Goal: Task Accomplishment & Management: Use online tool/utility

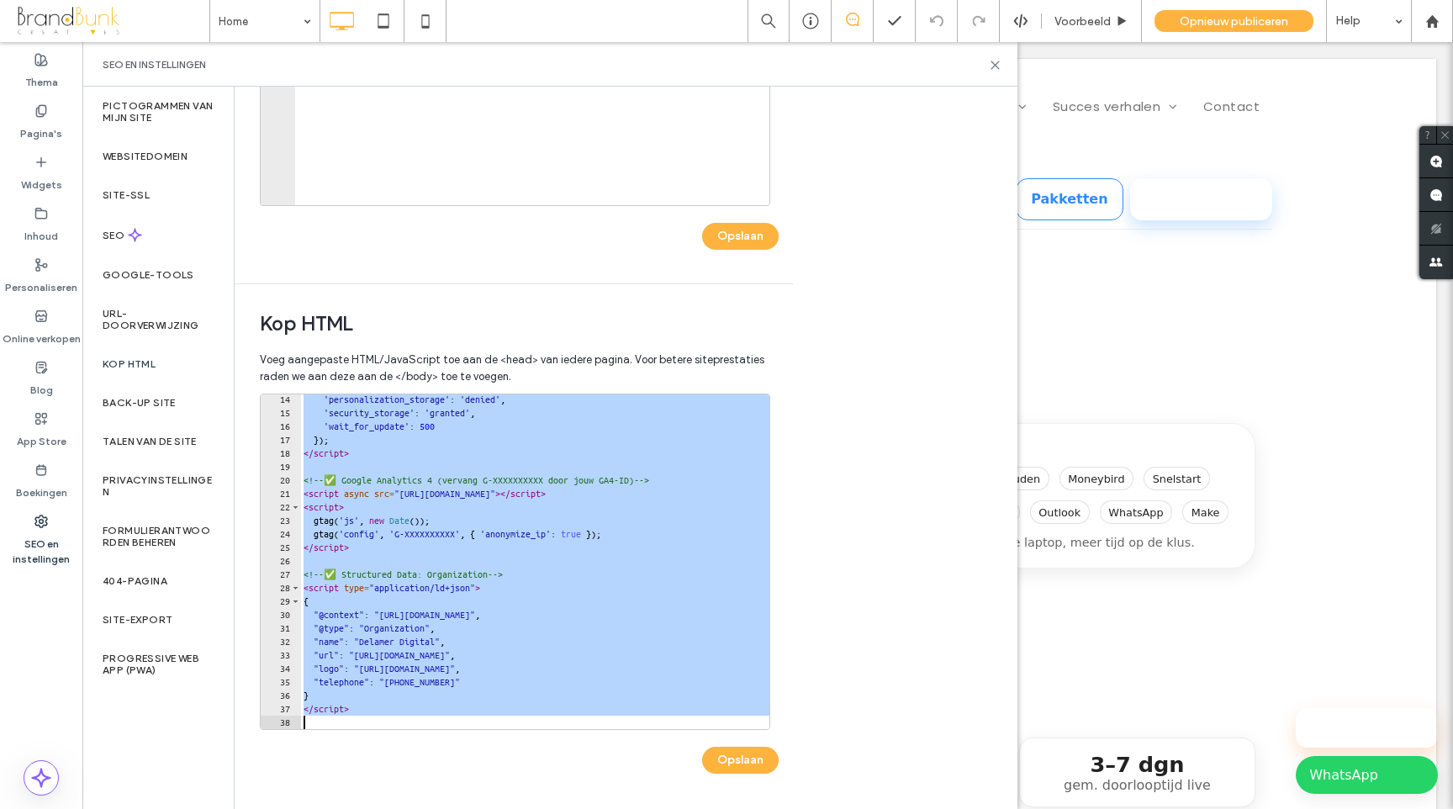
scroll to position [392, 0]
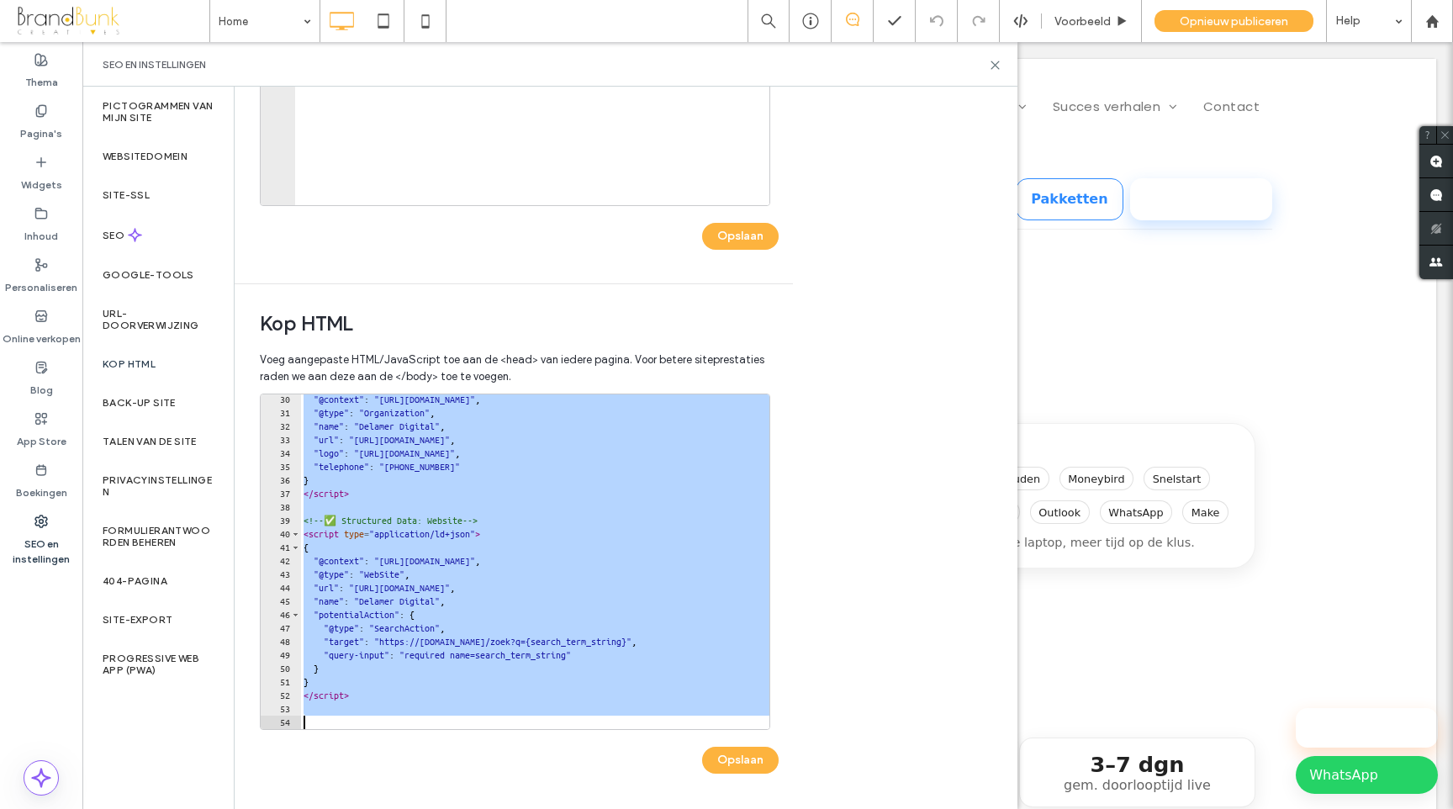
drag, startPoint x: 303, startPoint y: 402, endPoint x: 603, endPoint y: 715, distance: 434.1
click at [629, 750] on div "30 31 32 33 34 35 36 37 38 39 40 41 42 43 44 45 46 47 48 49 50 51 52 53 54 "@co…" at bounding box center [519, 591] width 519 height 397
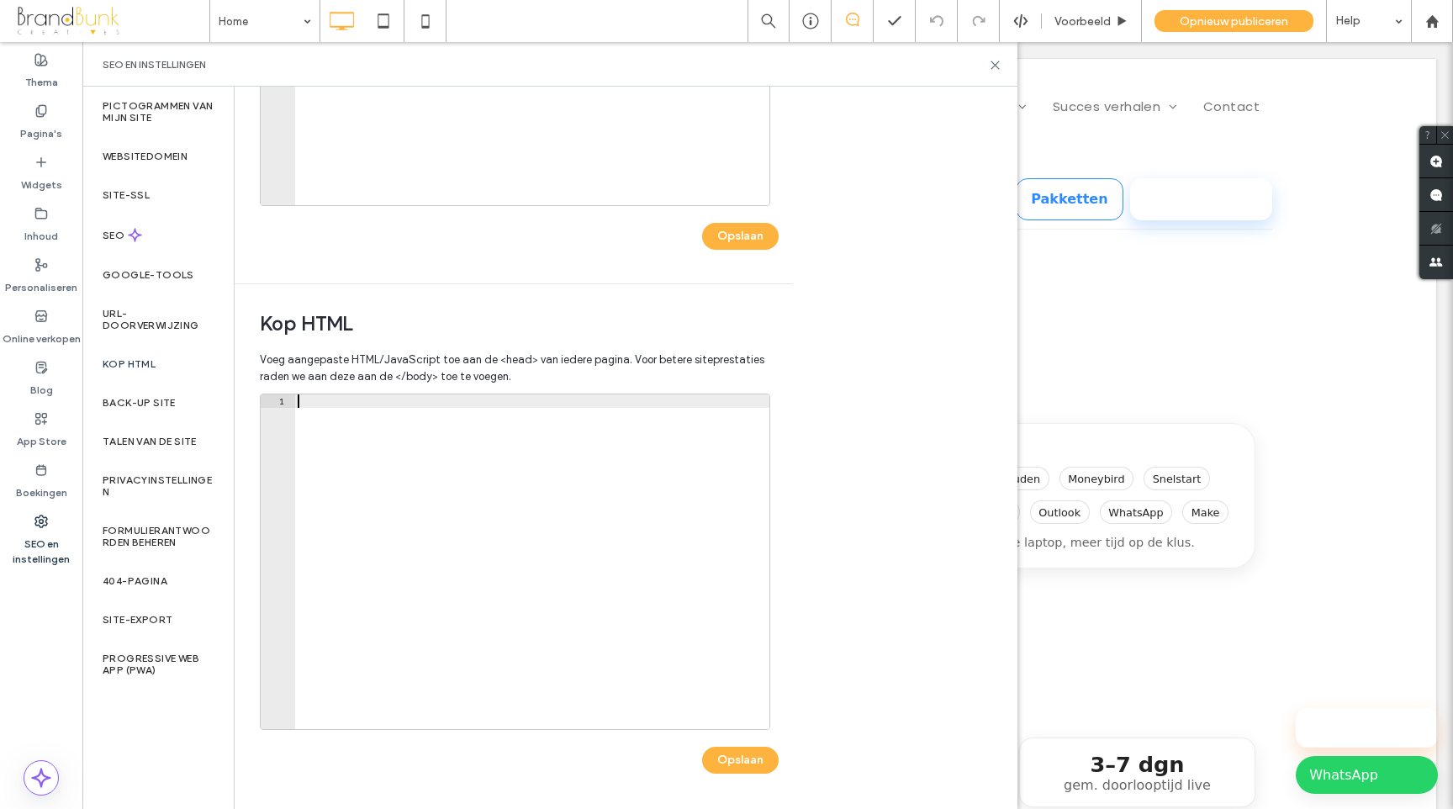
scroll to position [378, 0]
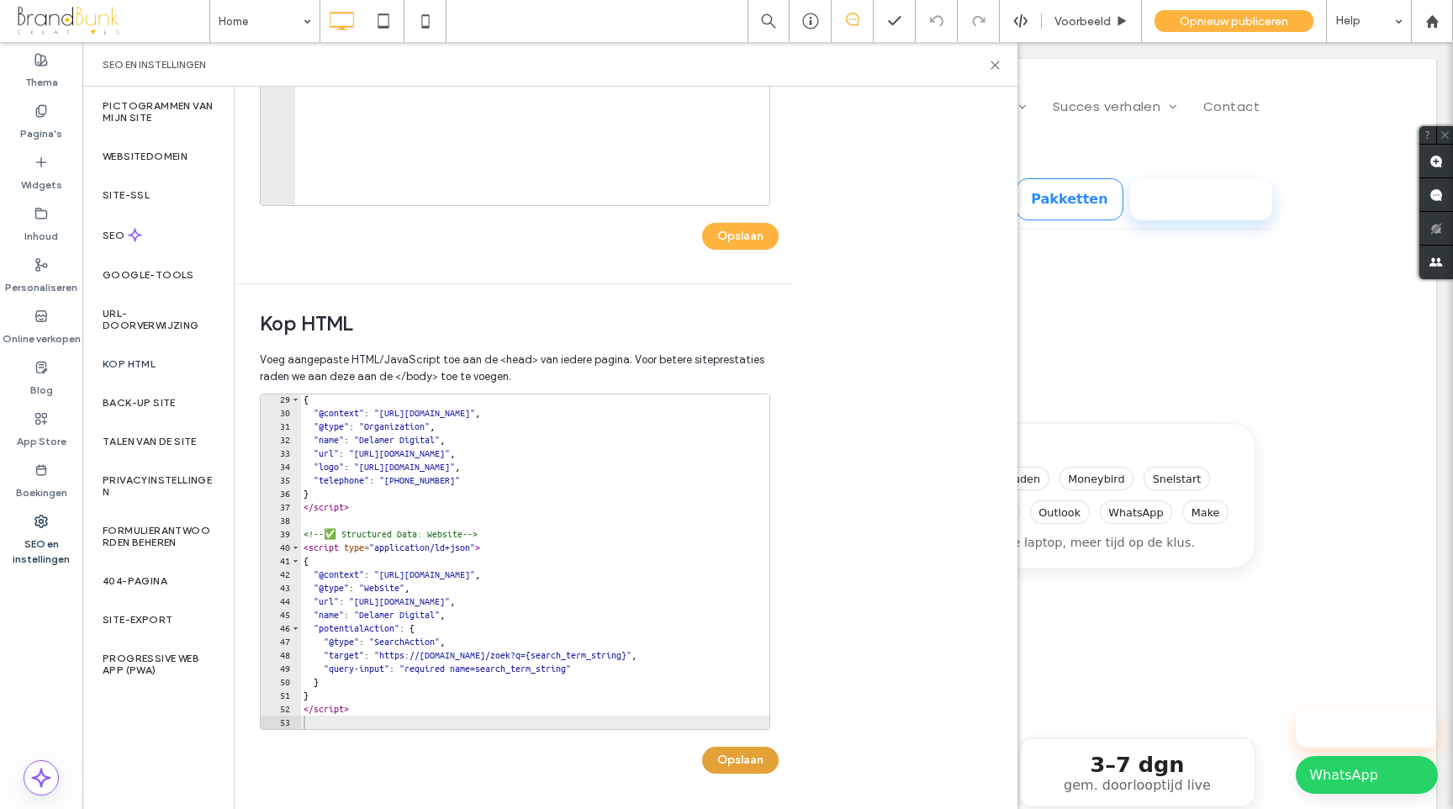
click at [747, 755] on button "Opslaan" at bounding box center [740, 760] width 77 height 27
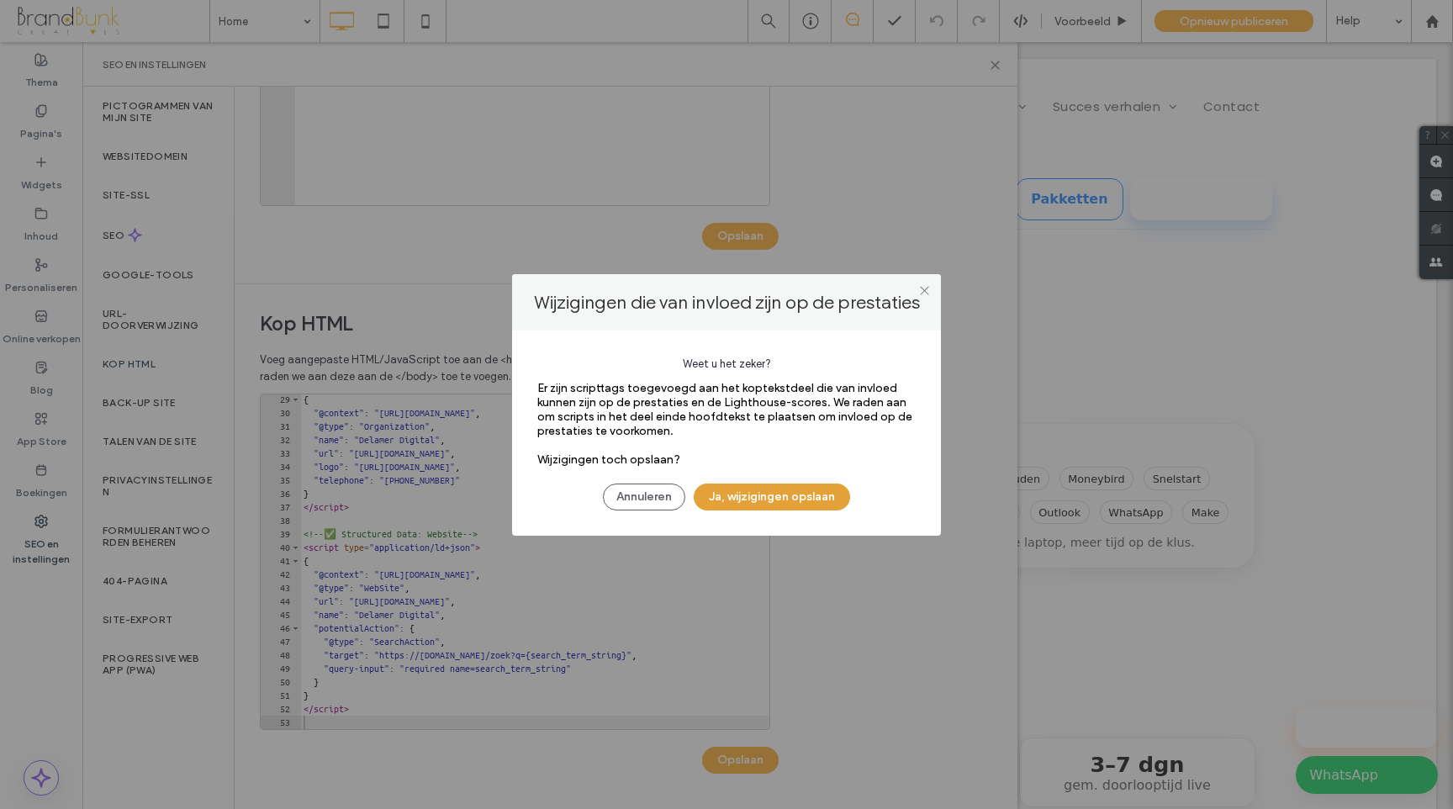
click at [742, 494] on button "Ja, wijzigingen opslaan" at bounding box center [772, 496] width 156 height 27
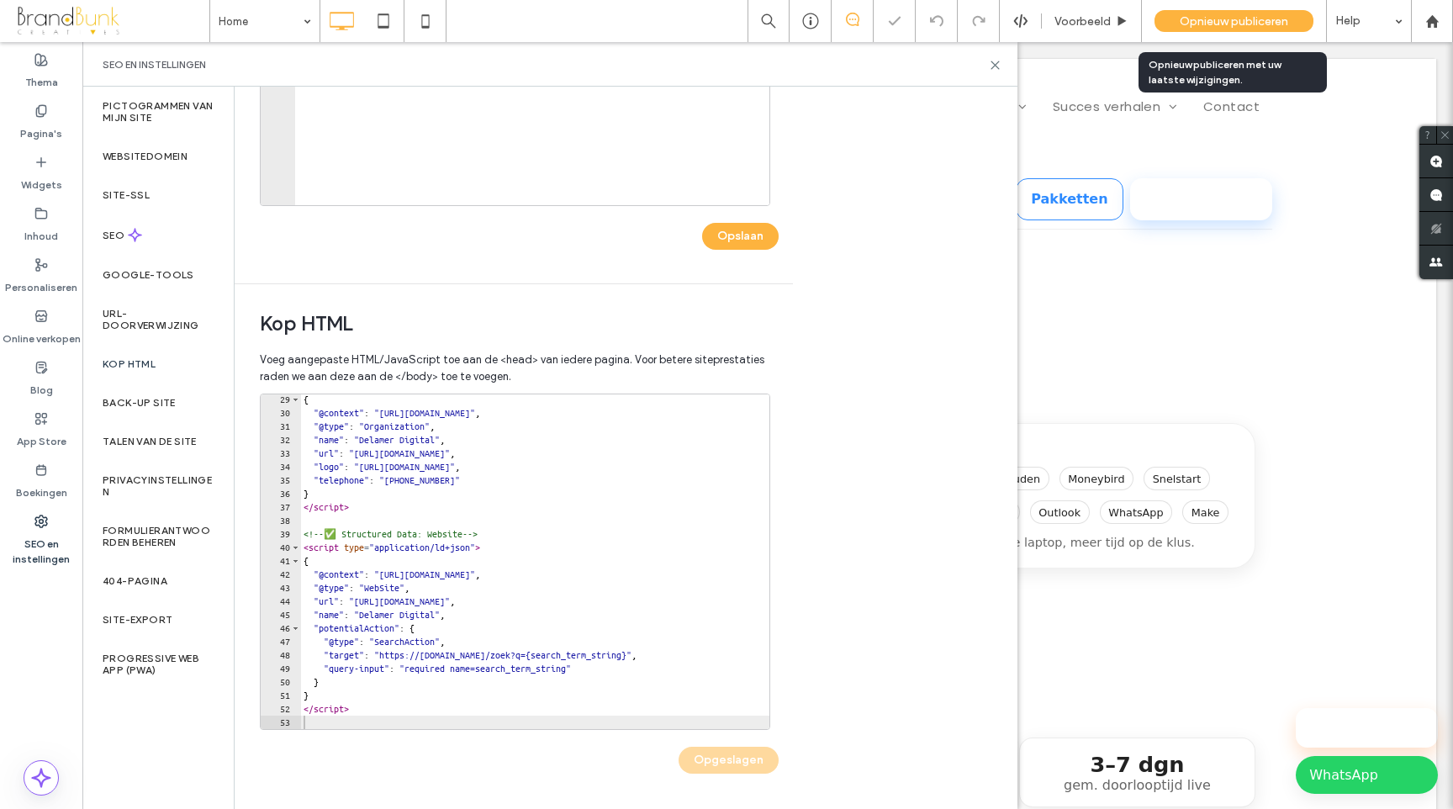
click at [1189, 21] on span "Opnieuw publiceren" at bounding box center [1234, 21] width 108 height 14
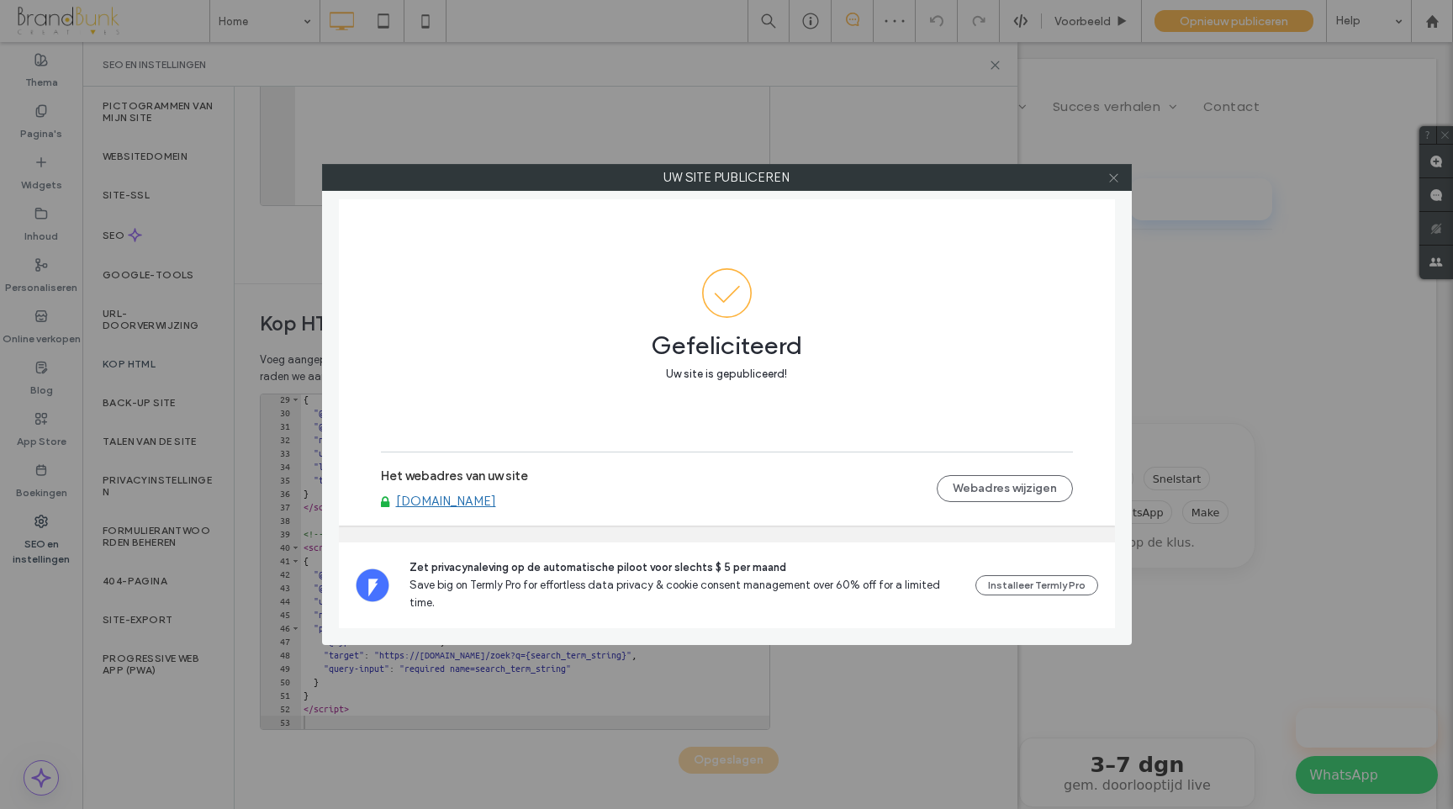
click at [1116, 178] on icon at bounding box center [1113, 178] width 13 height 13
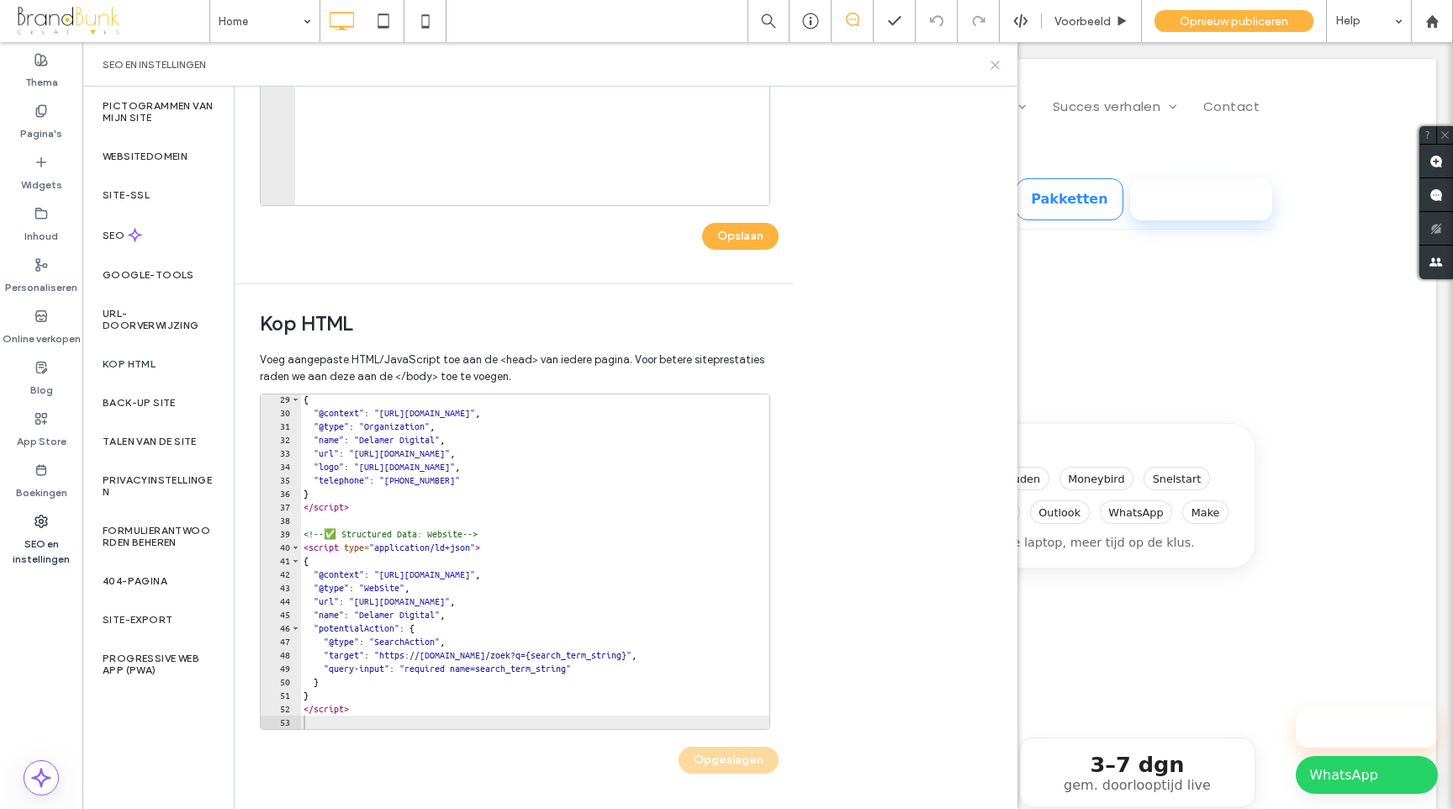
click at [994, 67] on icon at bounding box center [995, 65] width 13 height 13
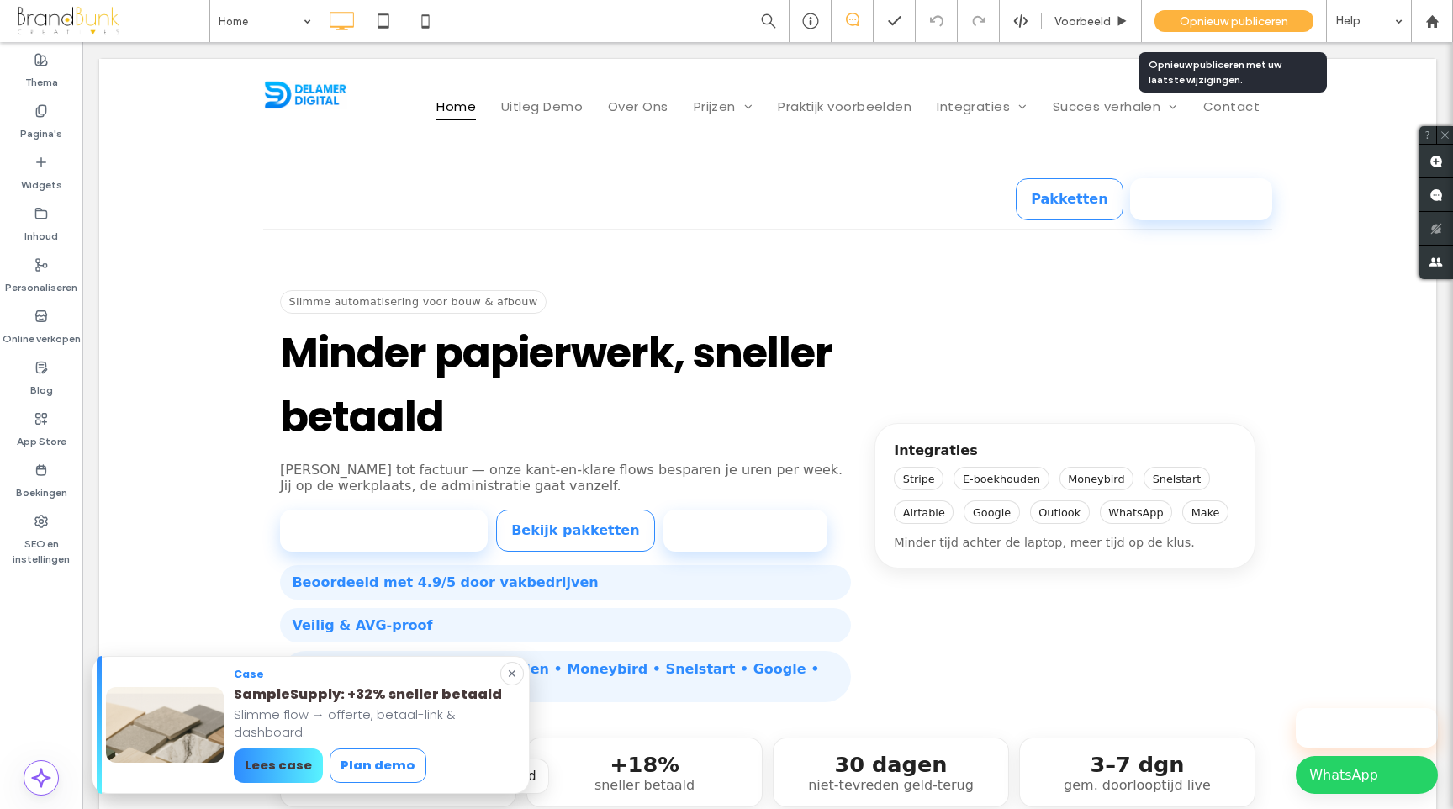
click at [1205, 23] on span "Opnieuw publiceren" at bounding box center [1234, 21] width 108 height 14
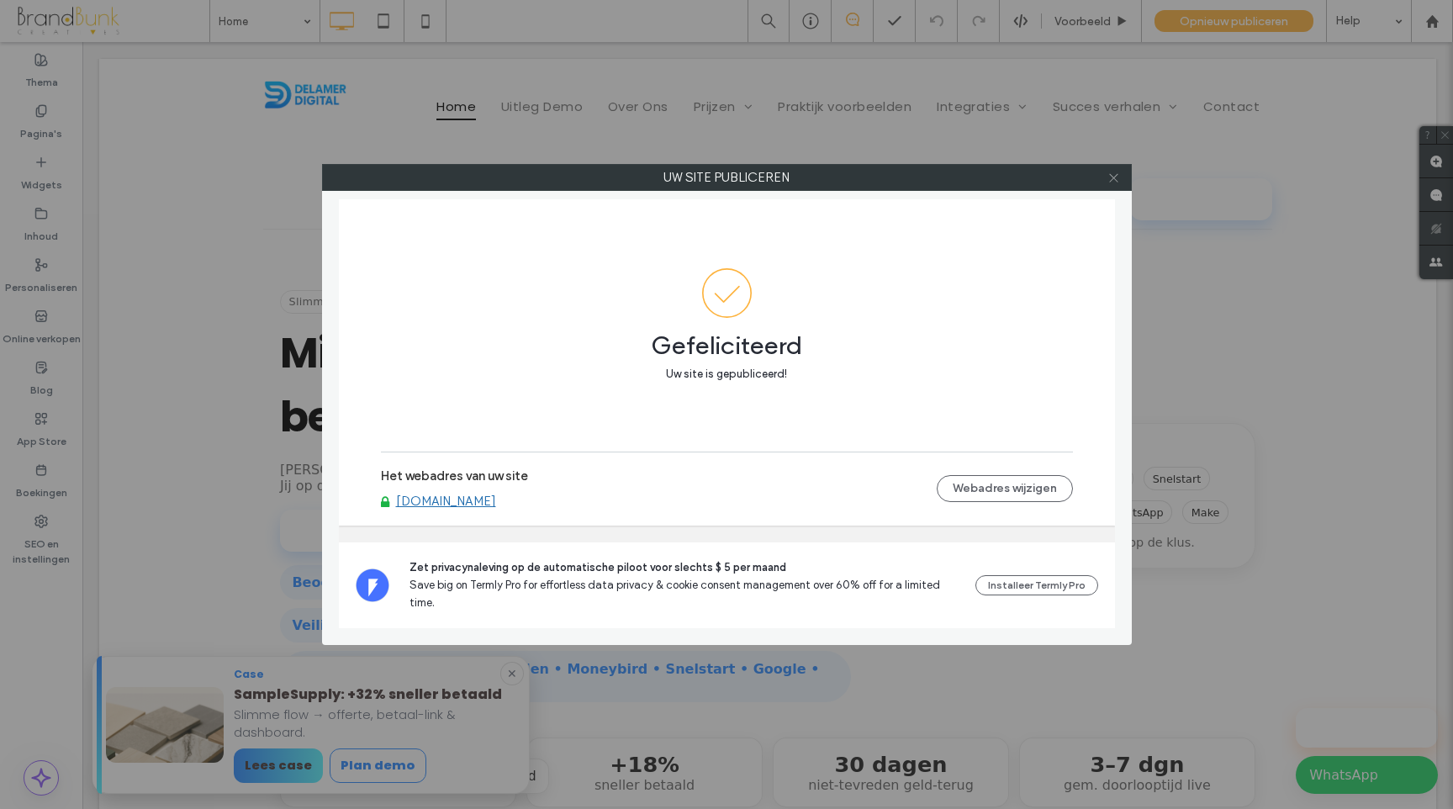
click at [1111, 182] on icon at bounding box center [1113, 178] width 13 height 13
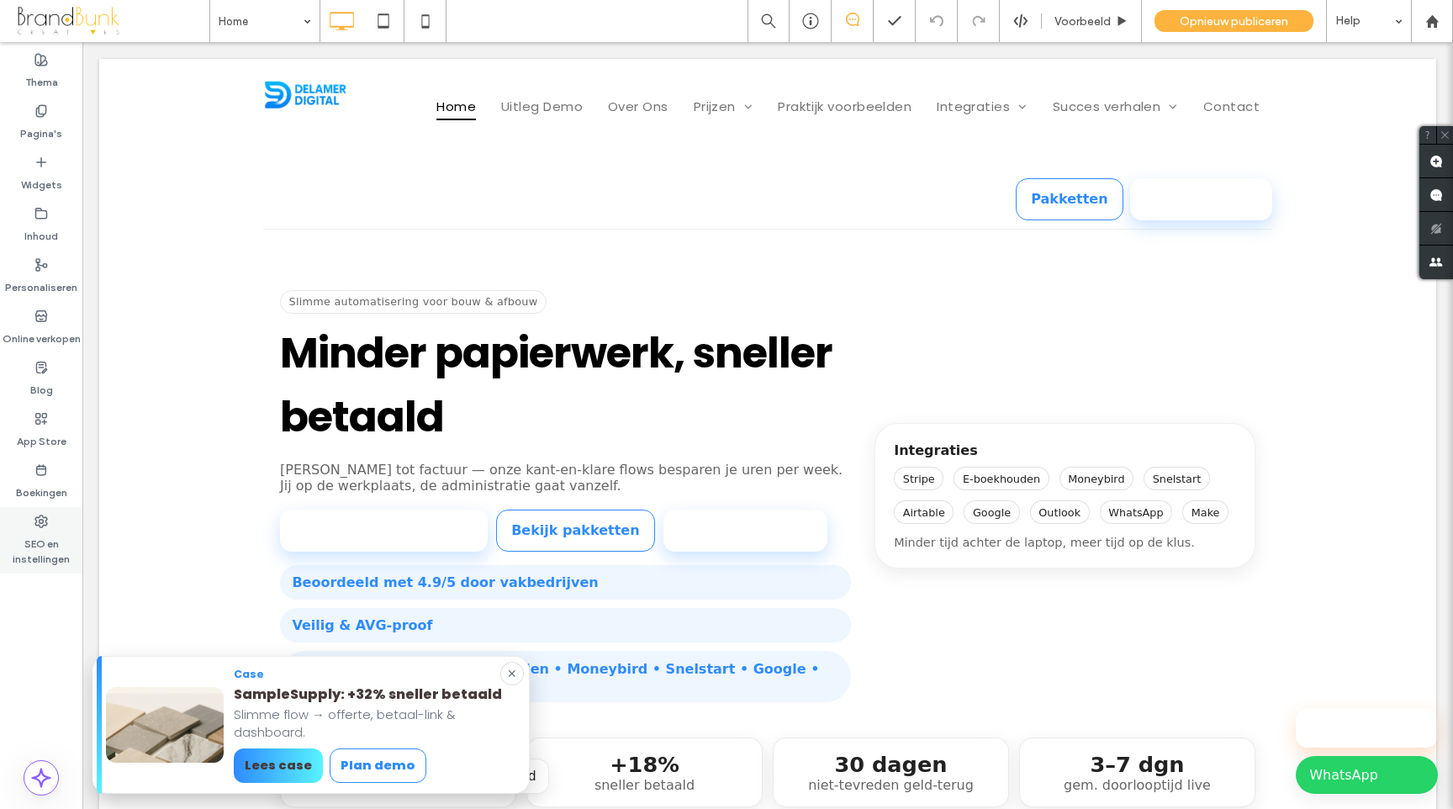
click at [45, 554] on label "SEO en instellingen" at bounding box center [41, 547] width 82 height 39
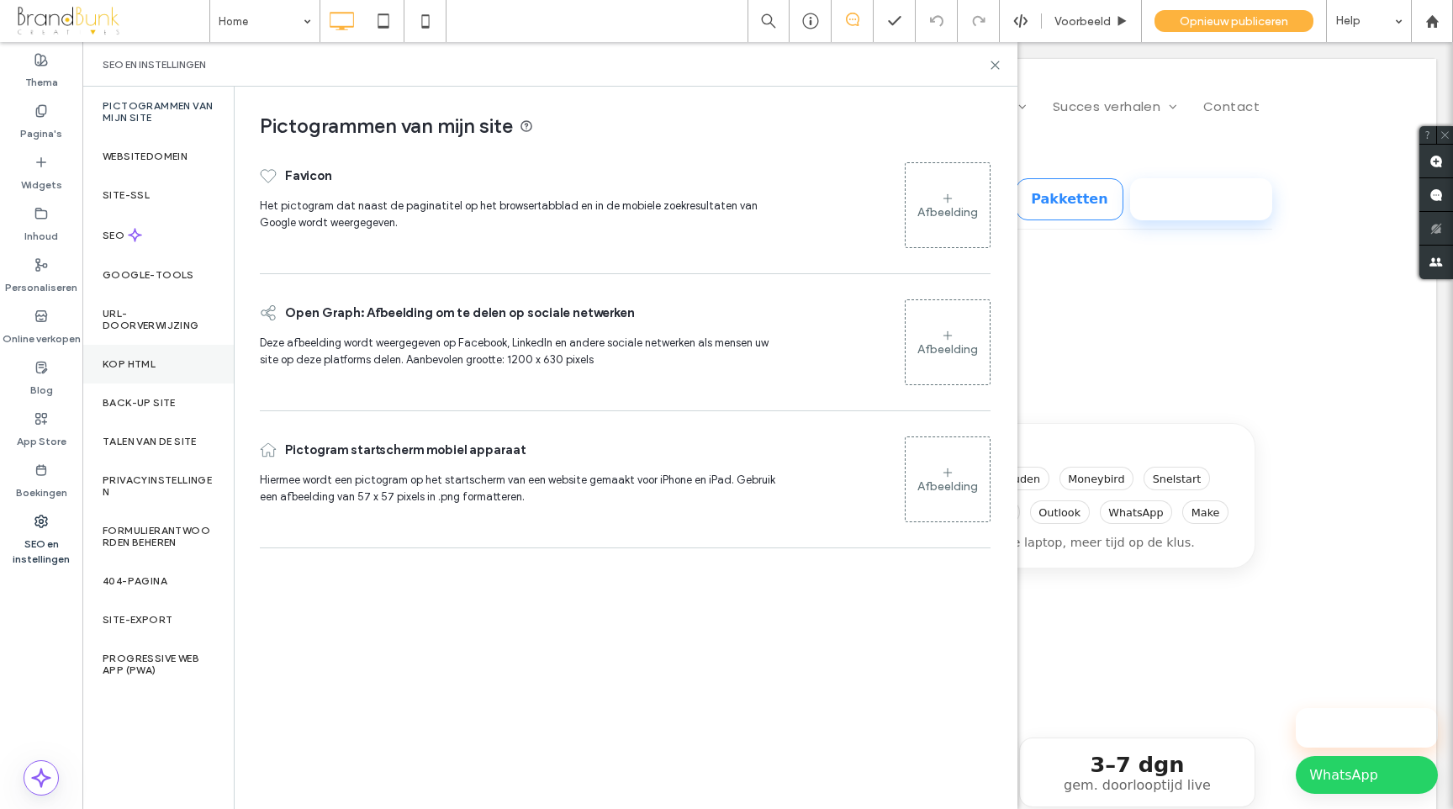
click at [145, 370] on div "Kop HTML" at bounding box center [157, 364] width 151 height 39
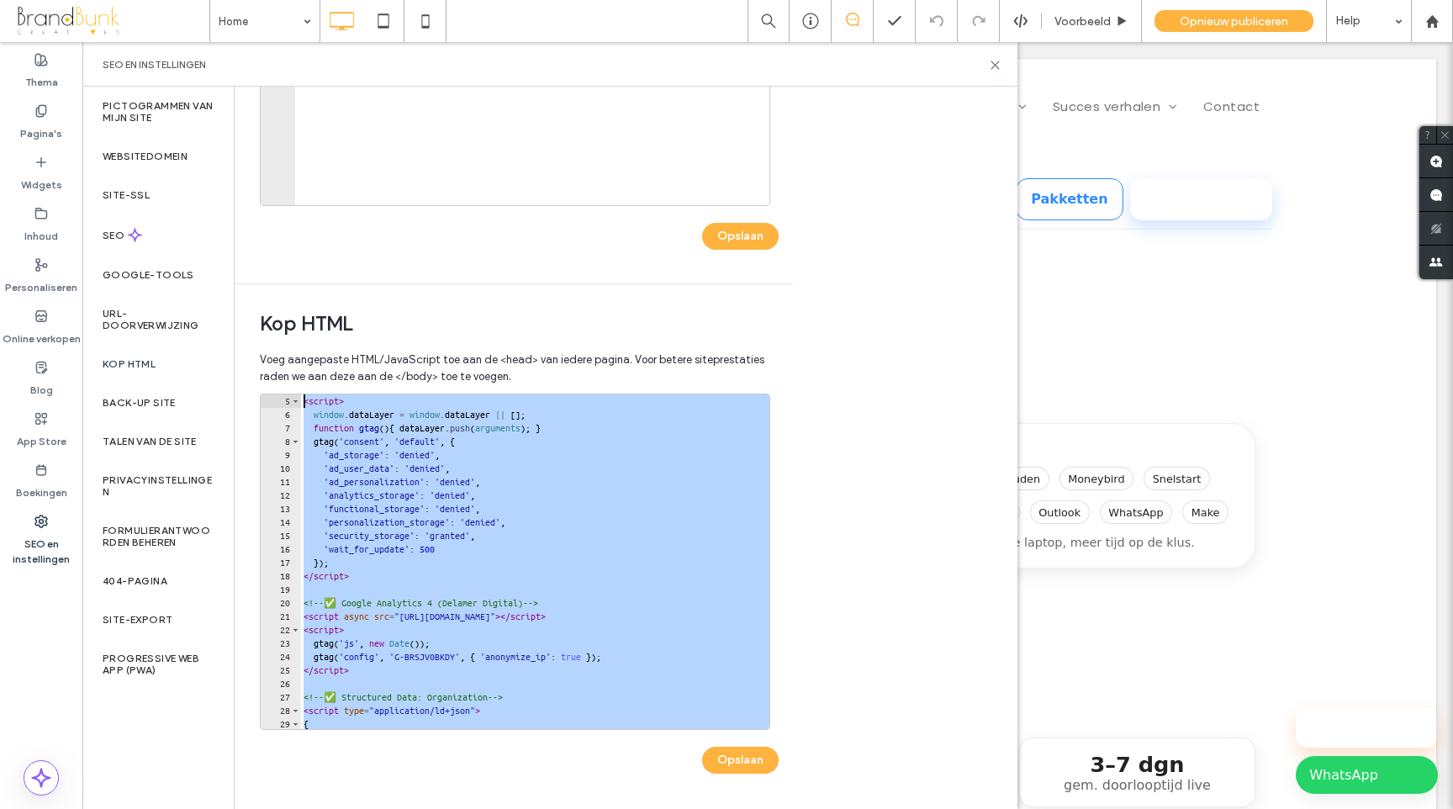
scroll to position [0, 0]
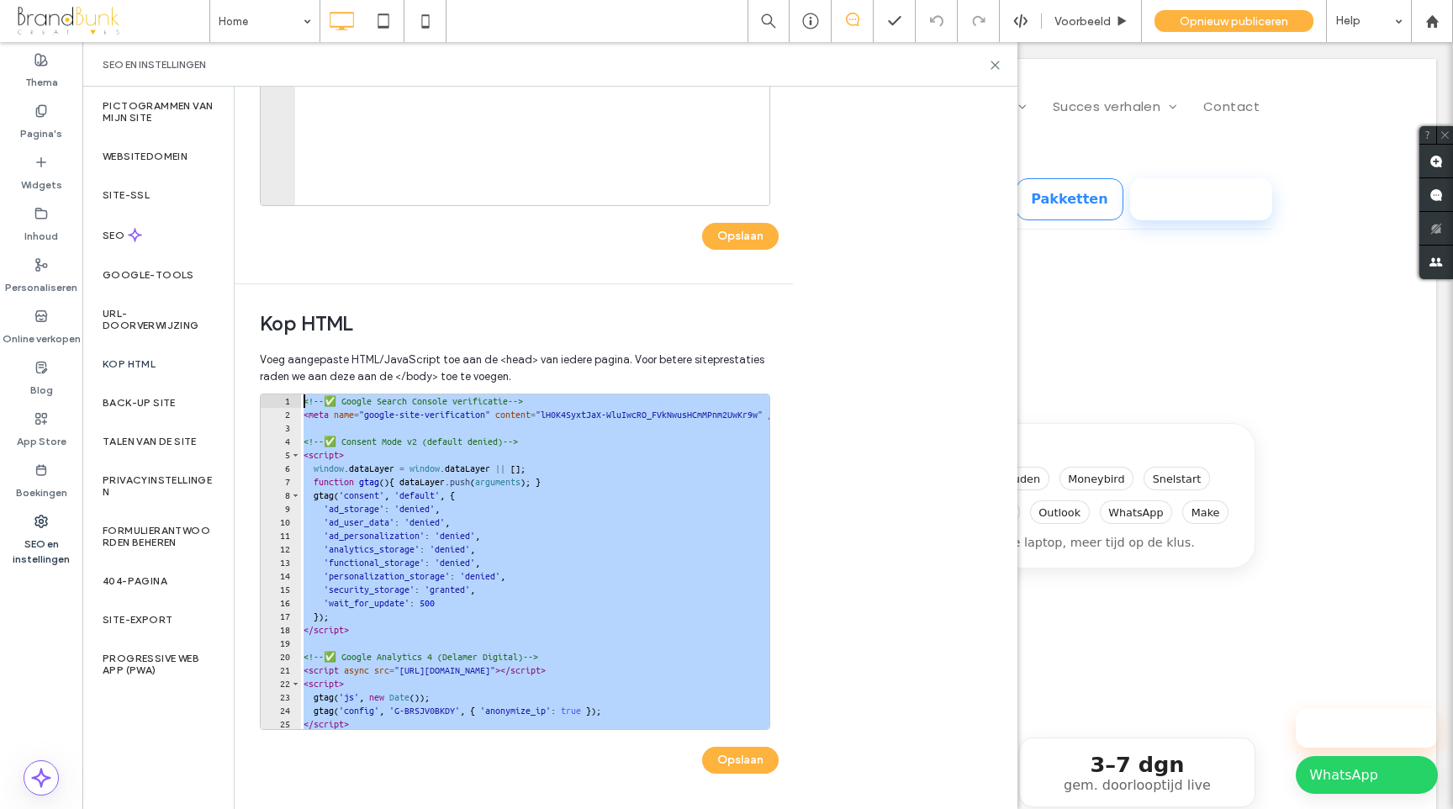
drag, startPoint x: 367, startPoint y: 709, endPoint x: 274, endPoint y: 372, distance: 349.6
click at [274, 372] on div "Voeg aangepaste HTML/JavaScript toe aan de <head> van iedere pagina. Voor beter…" at bounding box center [514, 575] width 508 height 464
type textarea "**********"
paste textarea "Cursor at row 1"
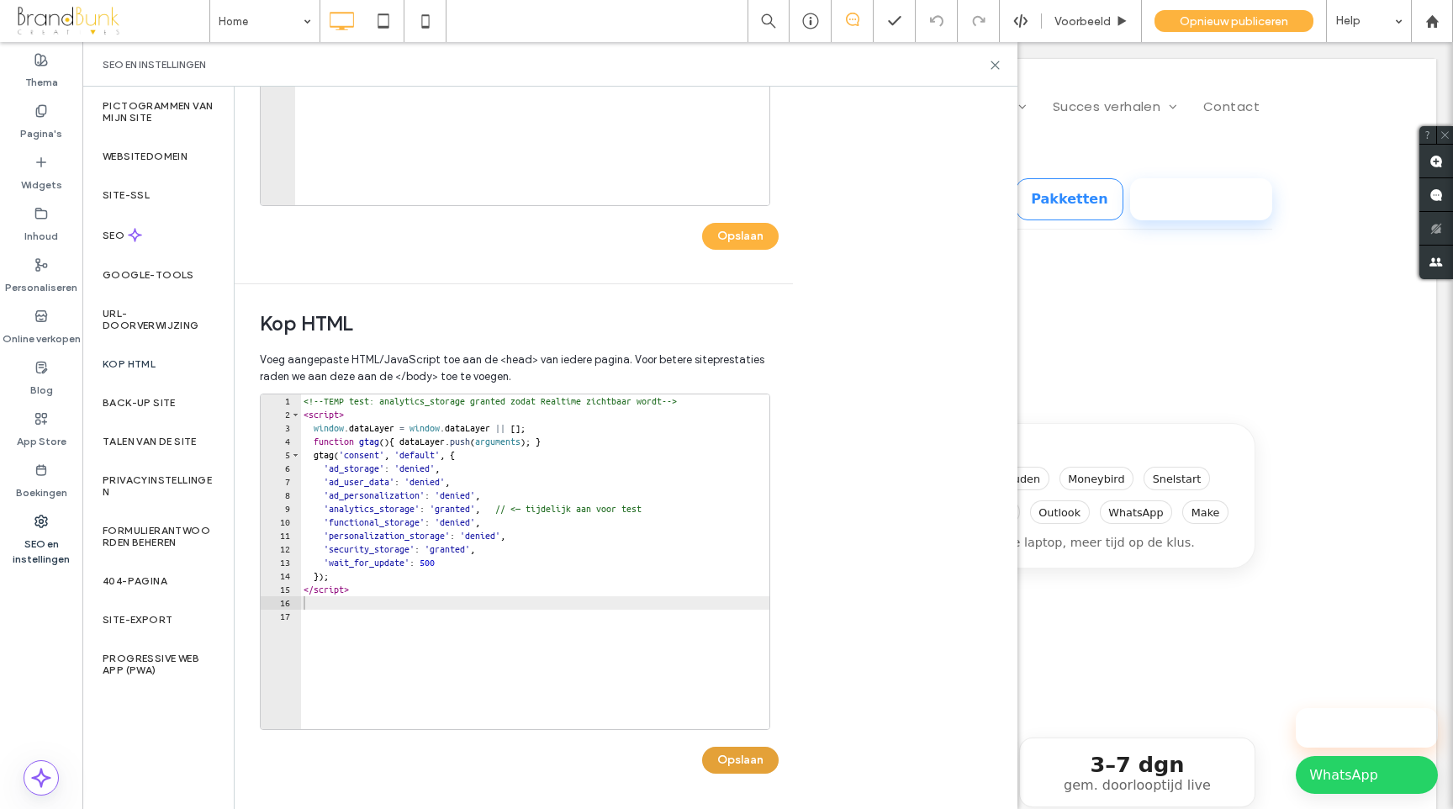
click at [742, 763] on button "Opslaan" at bounding box center [740, 760] width 77 height 27
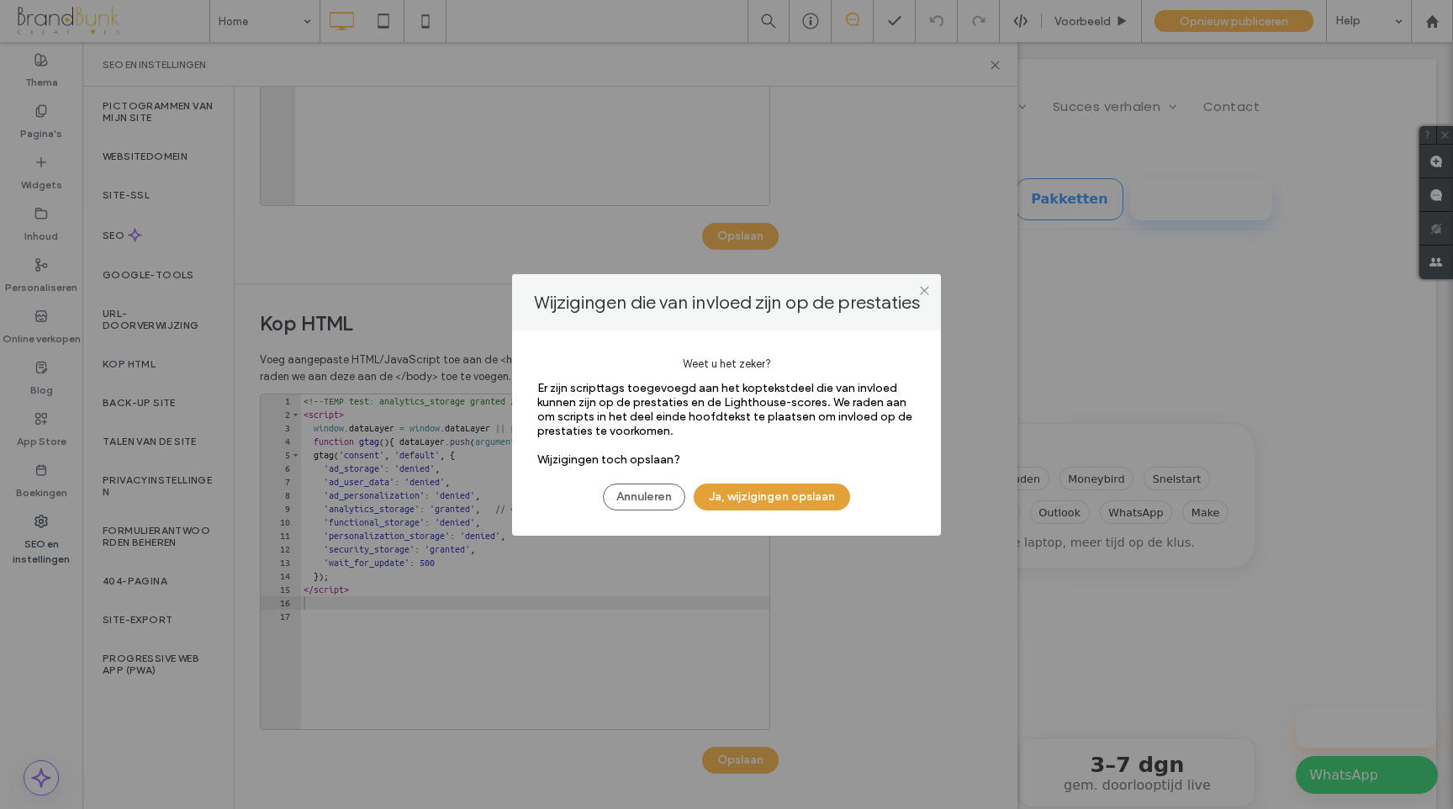
click at [766, 492] on button "Ja, wijzigingen opslaan" at bounding box center [772, 496] width 156 height 27
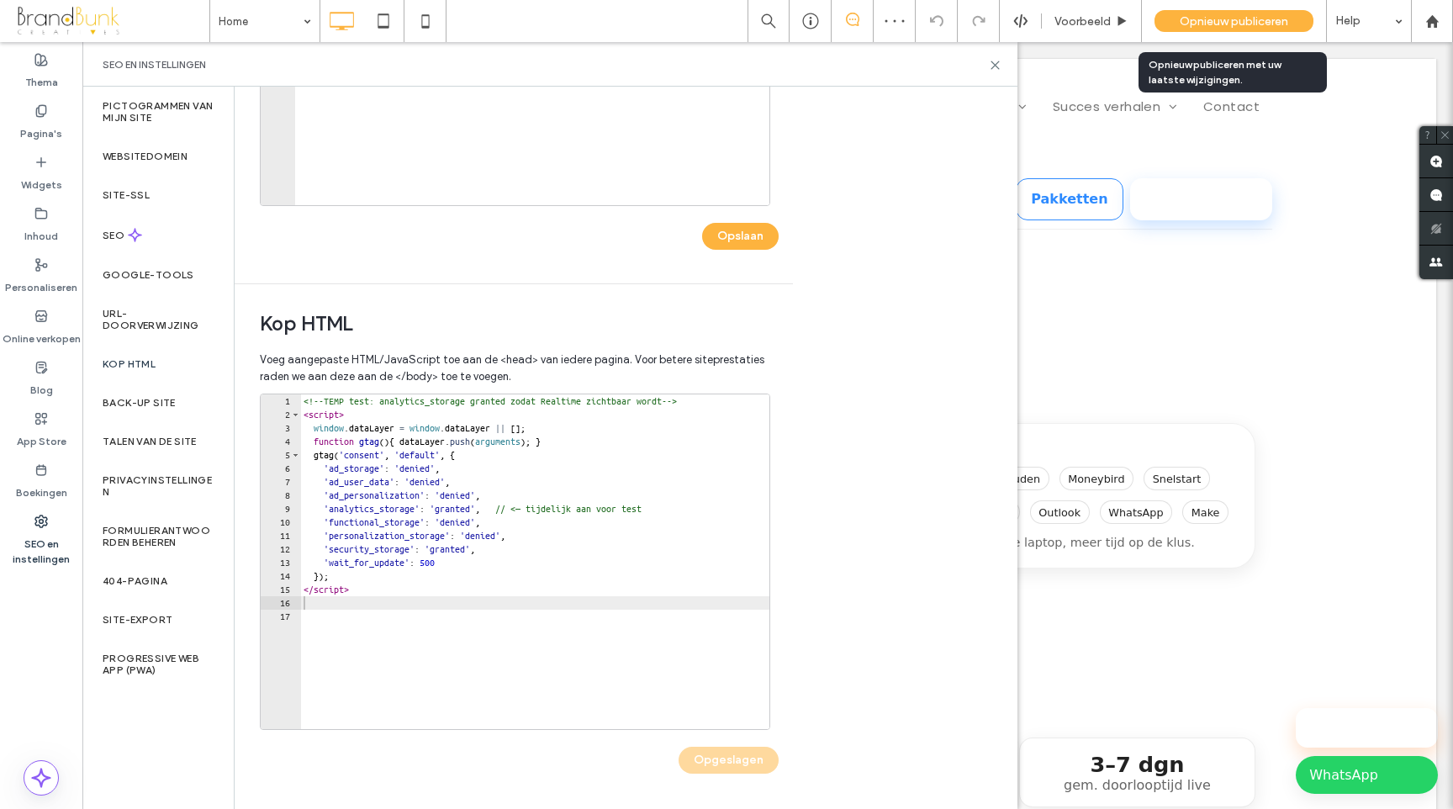
click at [1194, 18] on span "Opnieuw publiceren" at bounding box center [1234, 21] width 108 height 14
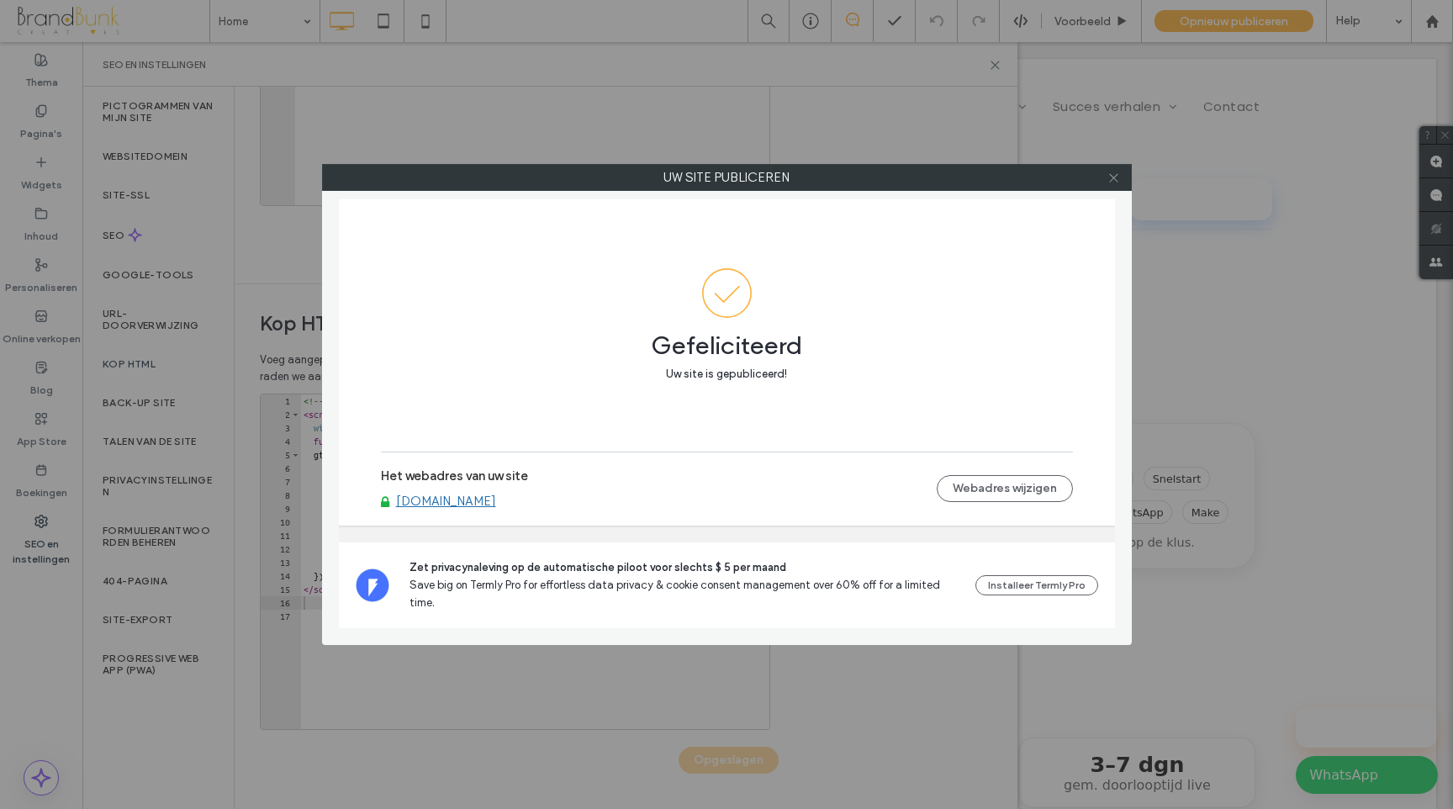
click at [1115, 178] on use at bounding box center [1113, 177] width 8 height 8
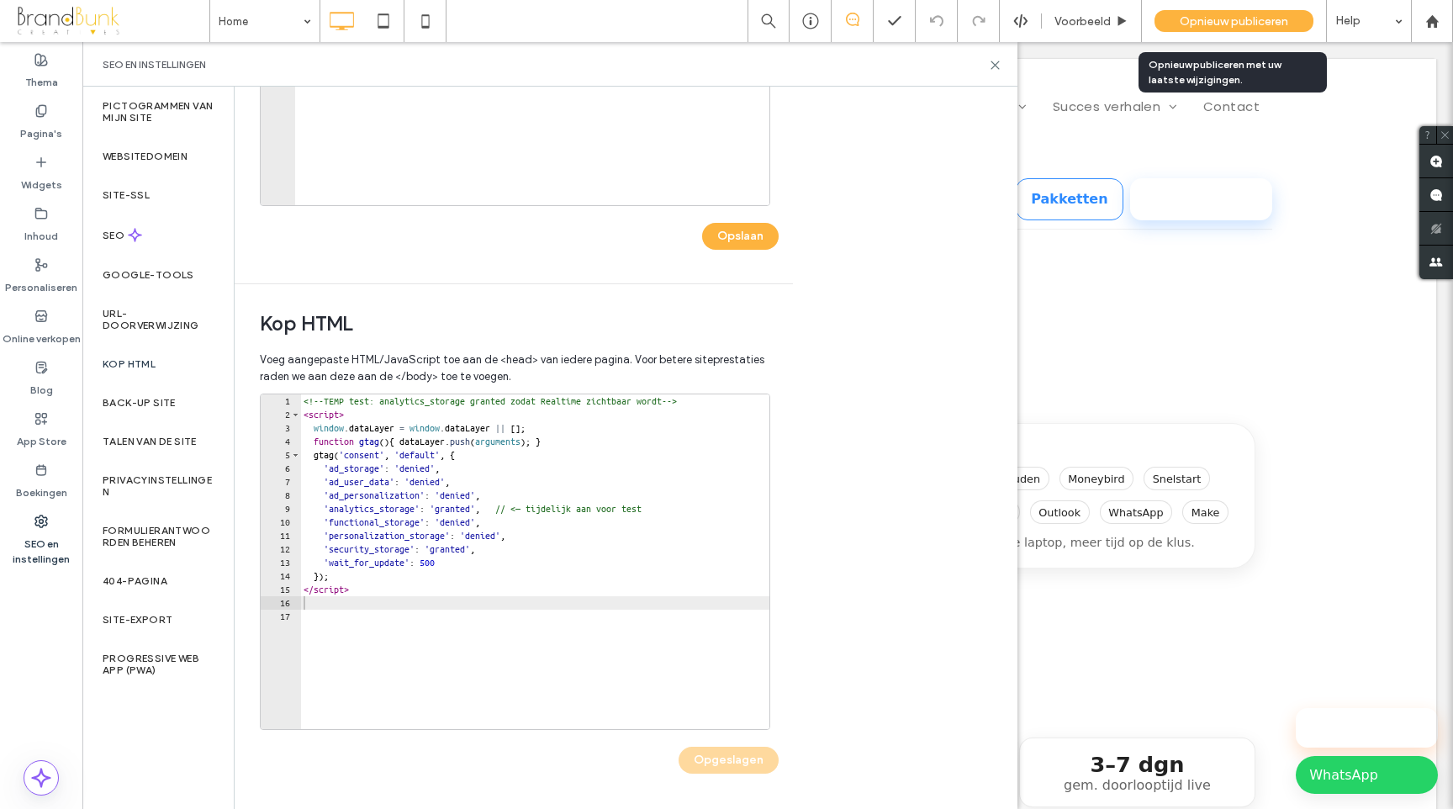
click at [1203, 24] on span "Opnieuw publiceren" at bounding box center [1234, 21] width 108 height 14
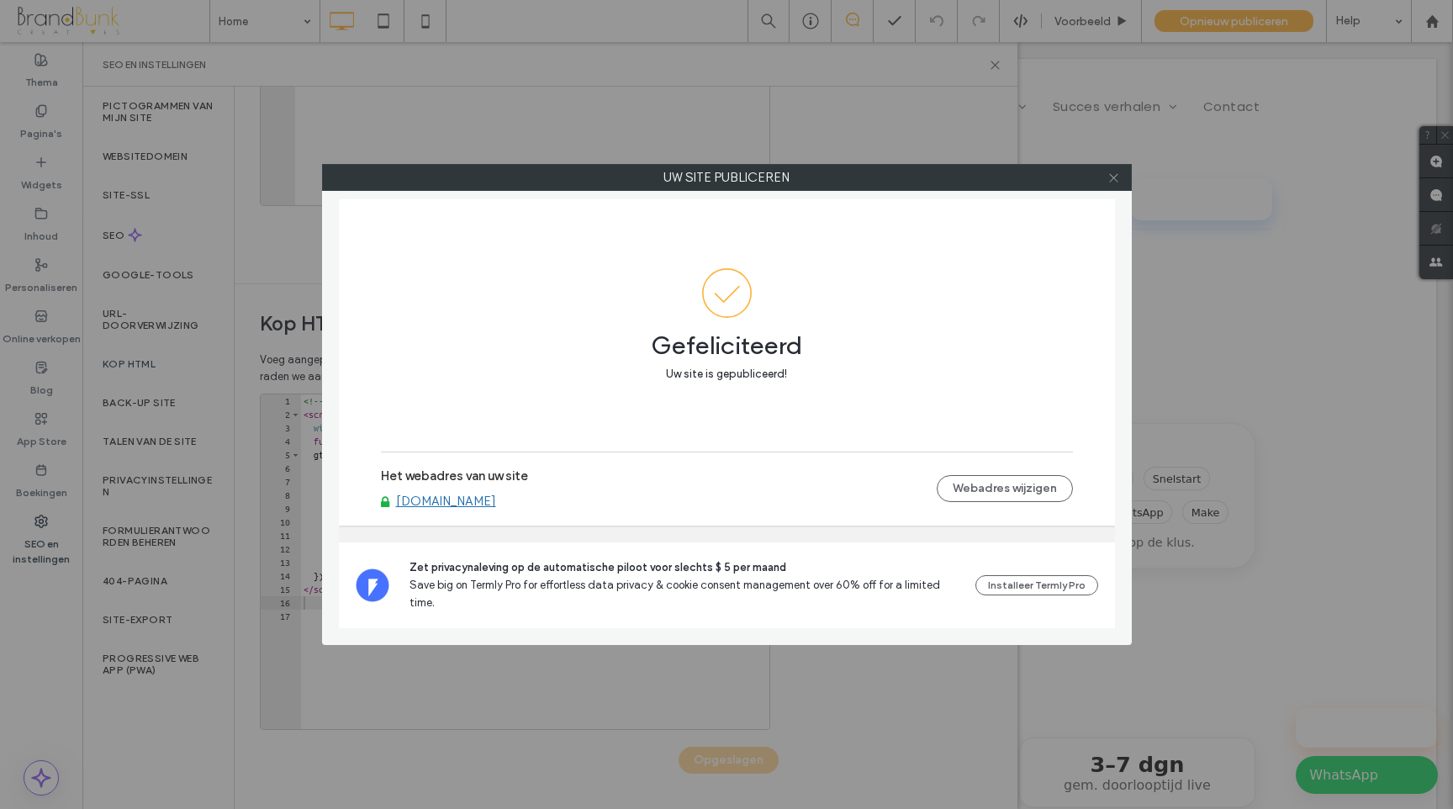
click at [1115, 183] on icon at bounding box center [1113, 178] width 13 height 13
